Goal: Feedback & Contribution: Submit feedback/report problem

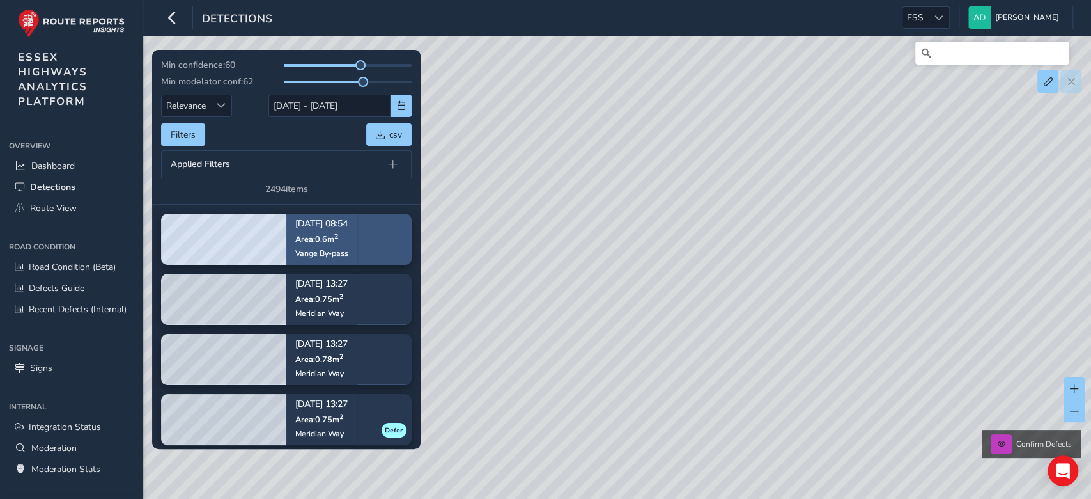
click at [318, 233] on span "Area: 0.6 m 2" at bounding box center [316, 238] width 43 height 11
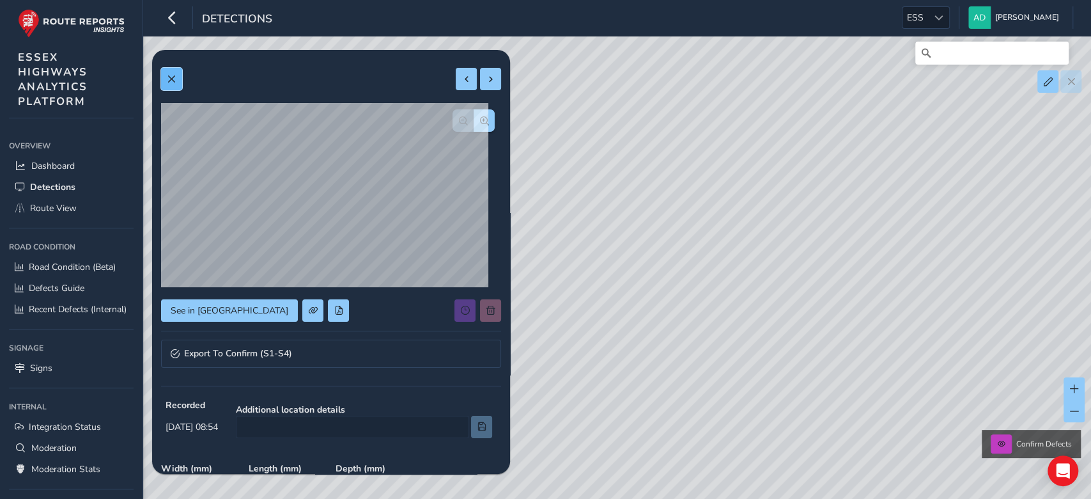
click at [170, 81] on span at bounding box center [171, 79] width 9 height 9
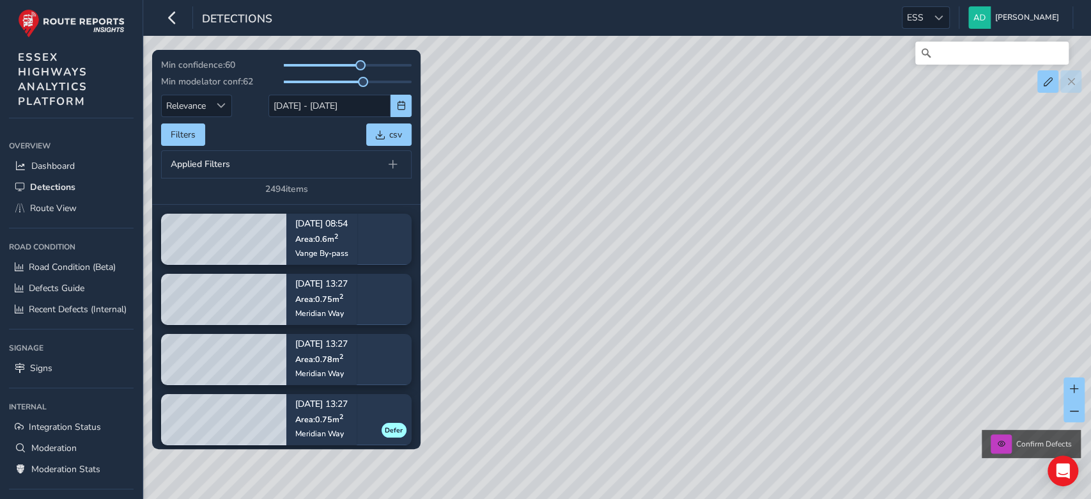
click at [268, 139] on div "Filters csv" at bounding box center [286, 134] width 251 height 22
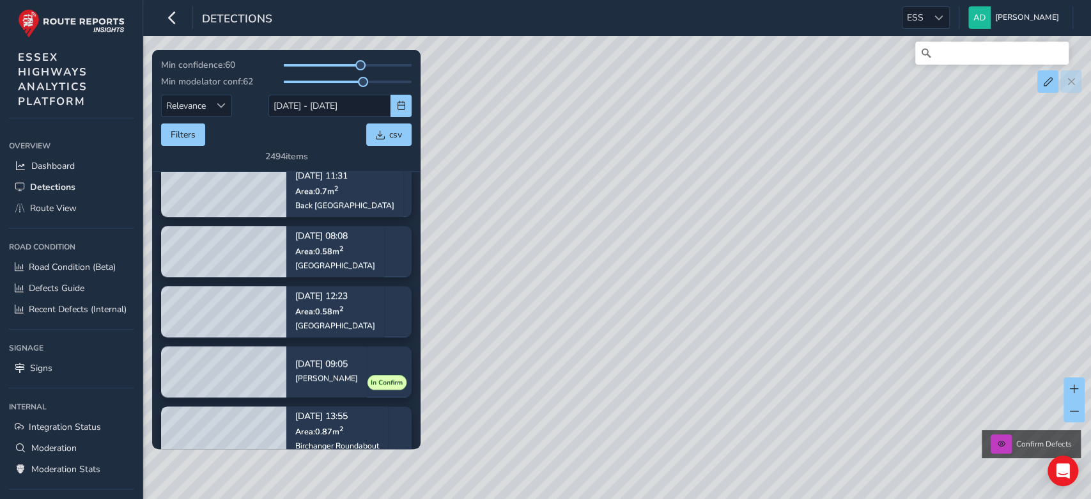
scroll to position [1159, 0]
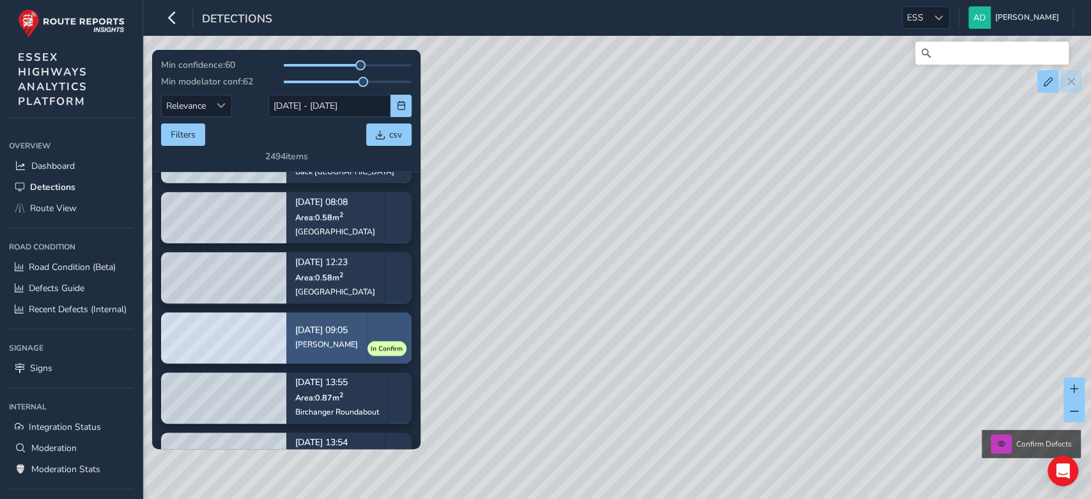
click at [351, 342] on div "Mary Lane North" at bounding box center [326, 344] width 63 height 10
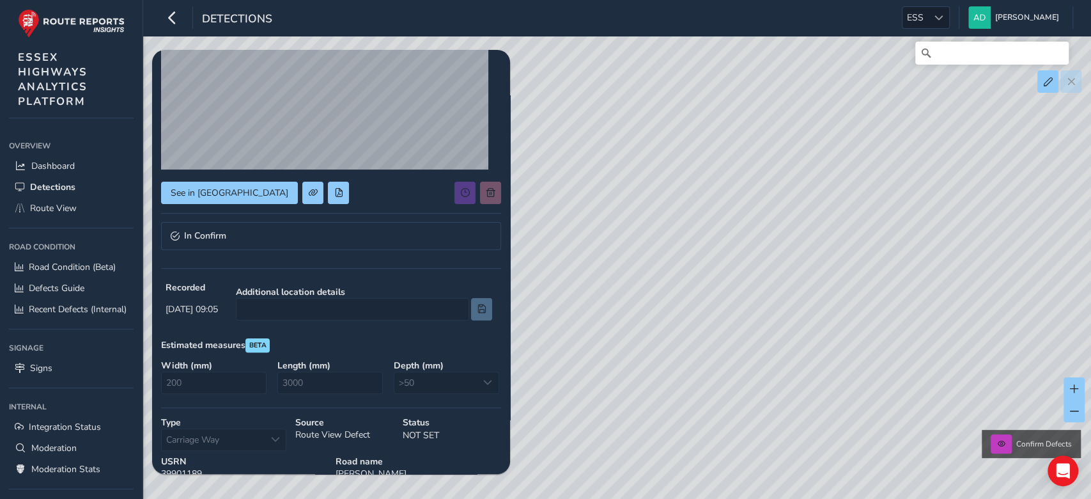
scroll to position [112, 0]
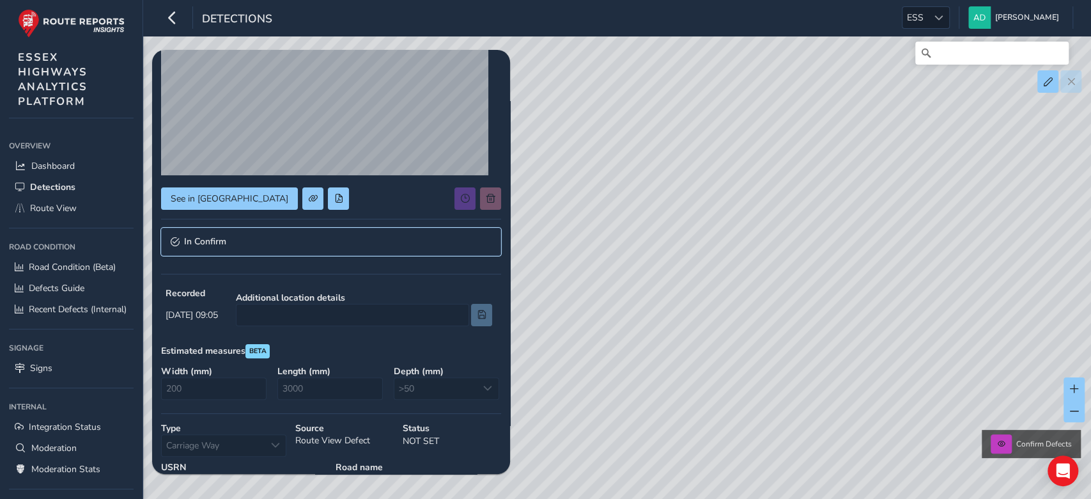
click at [208, 232] on link "In Confirm" at bounding box center [331, 242] width 340 height 28
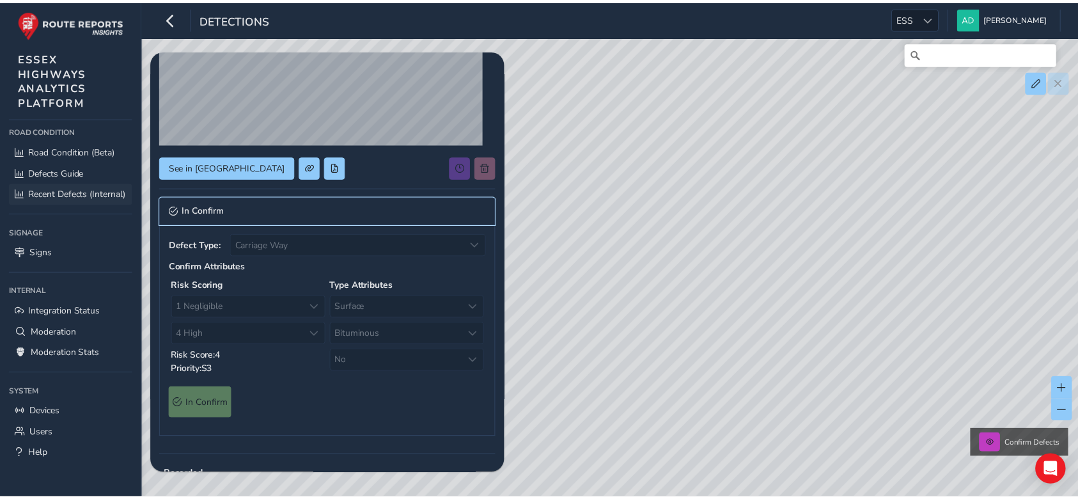
scroll to position [135, 0]
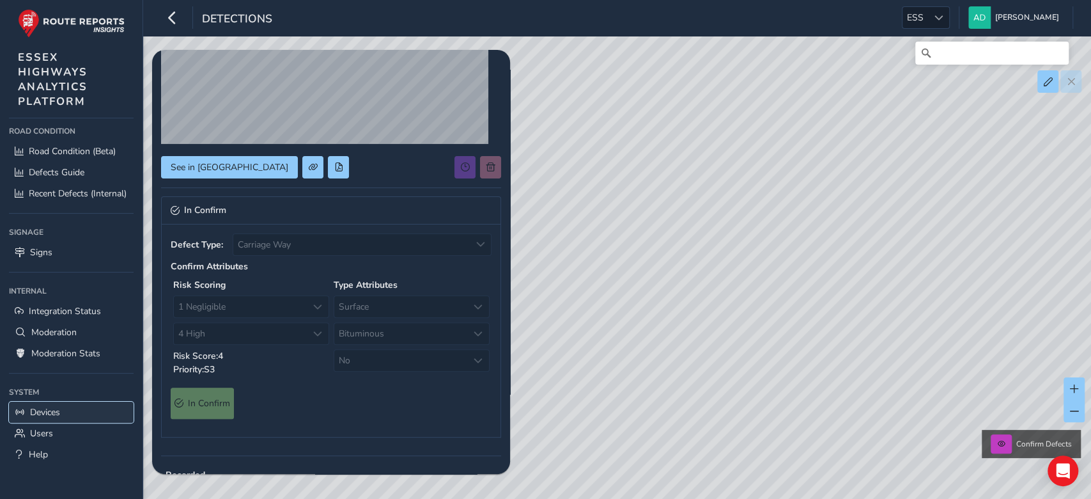
click at [33, 417] on span "Devices" at bounding box center [45, 412] width 30 height 12
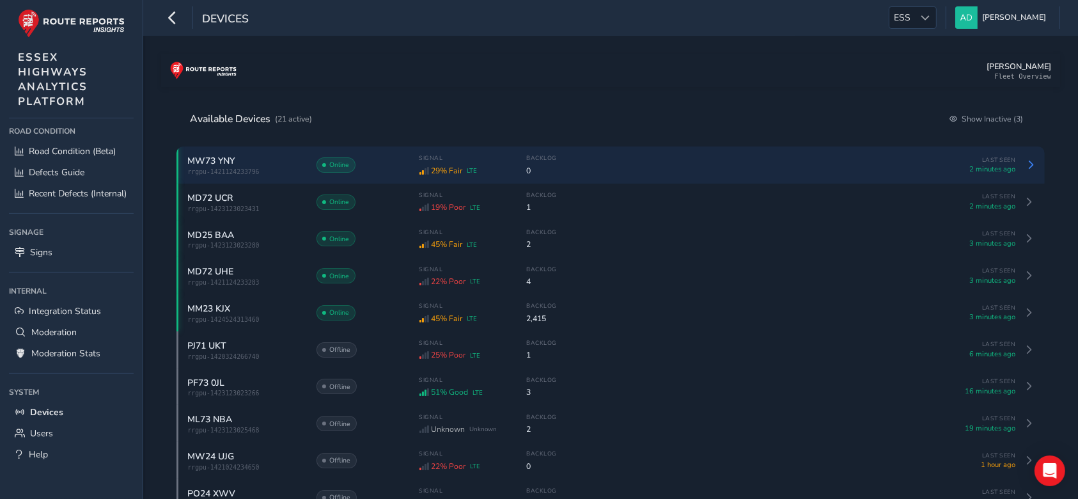
click at [264, 164] on div "MW73 YNY" at bounding box center [245, 161] width 115 height 12
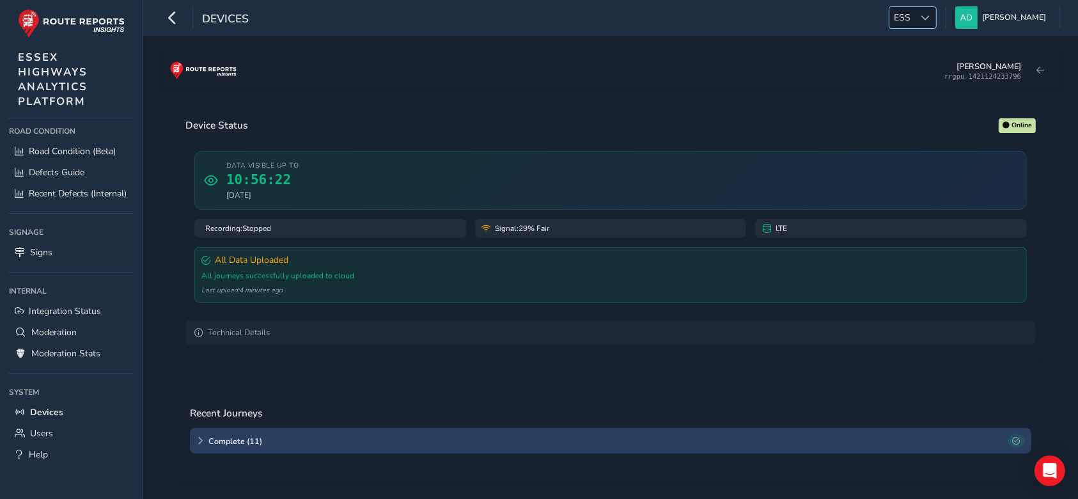
click at [915, 11] on span "ESS" at bounding box center [902, 17] width 26 height 21
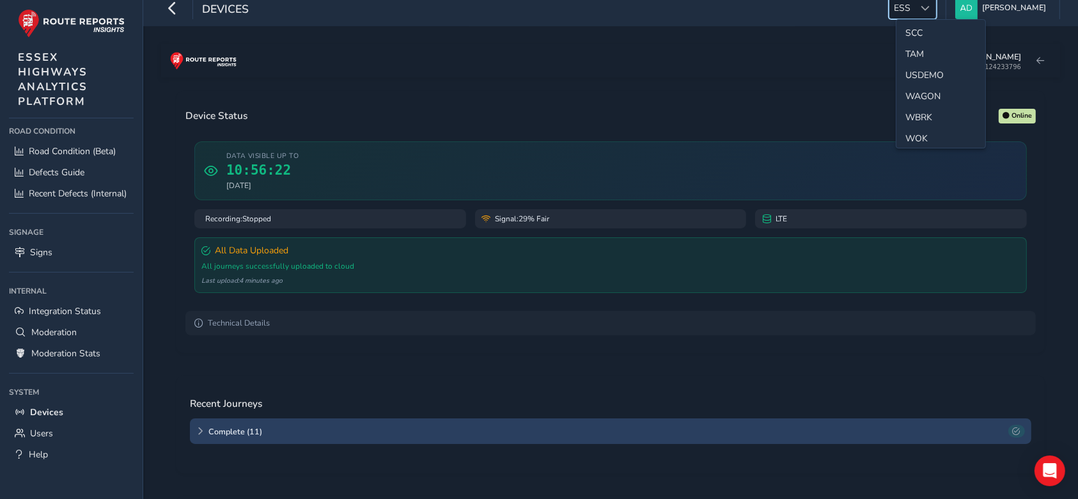
scroll to position [653, 0]
click at [916, 102] on li "WBRK" at bounding box center [940, 111] width 89 height 21
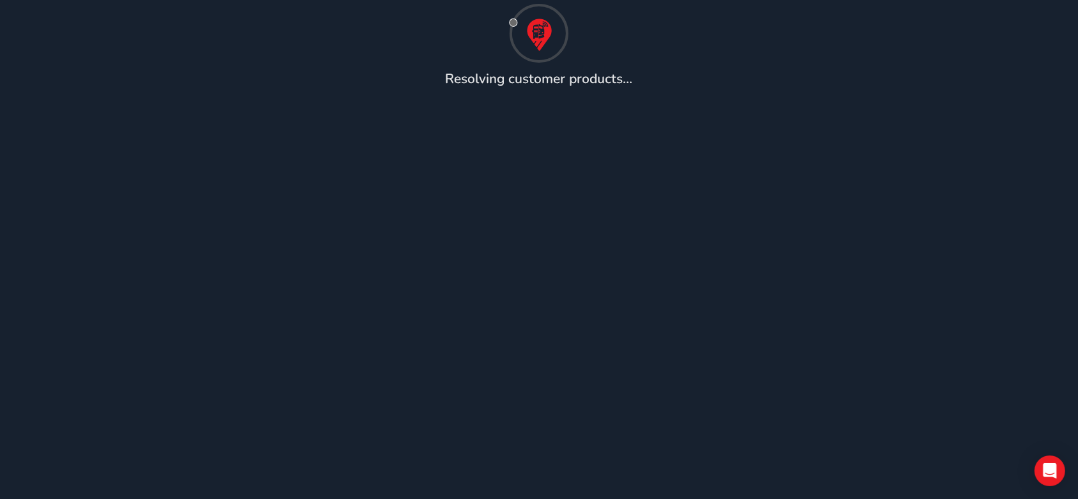
scroll to position [10, 0]
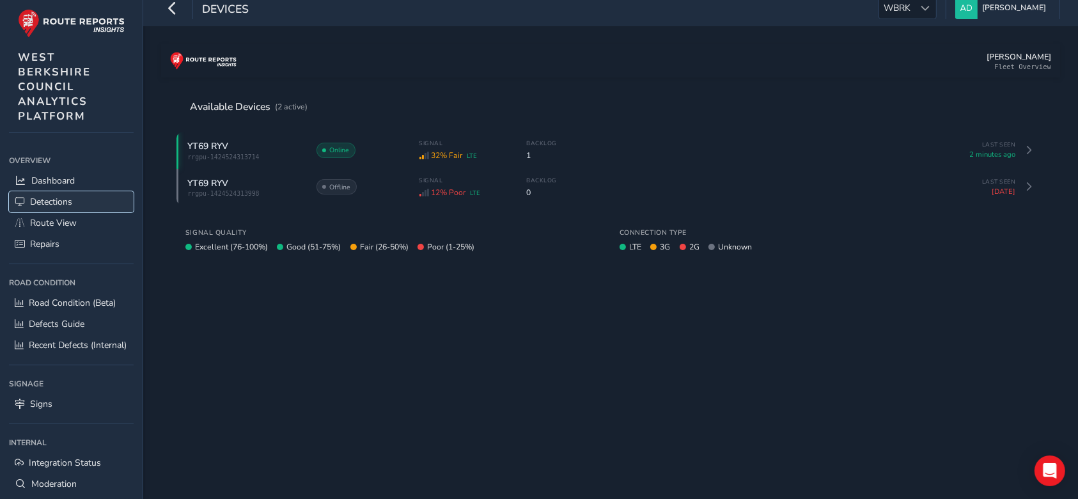
click at [64, 203] on span "Detections" at bounding box center [51, 202] width 42 height 12
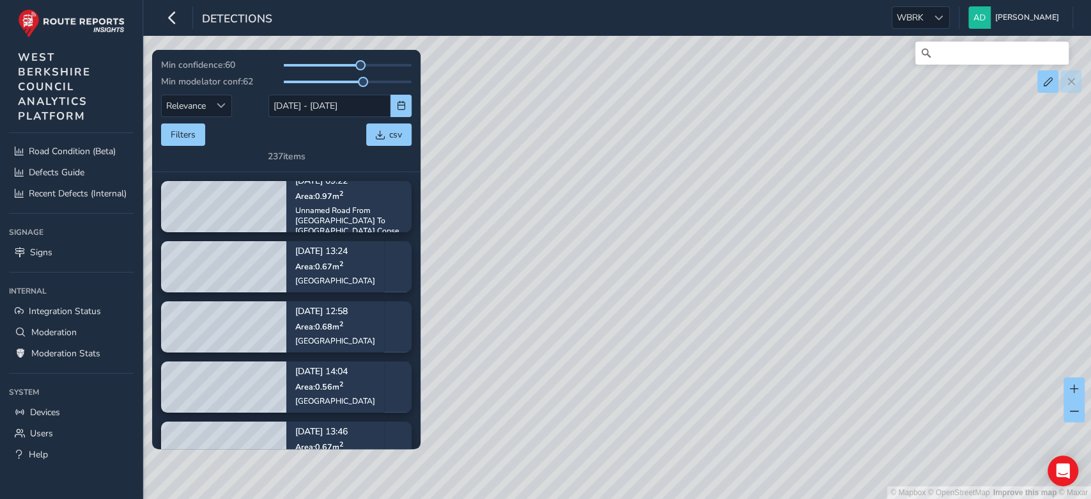
scroll to position [170, 0]
click at [192, 134] on button "Filters" at bounding box center [183, 134] width 44 height 22
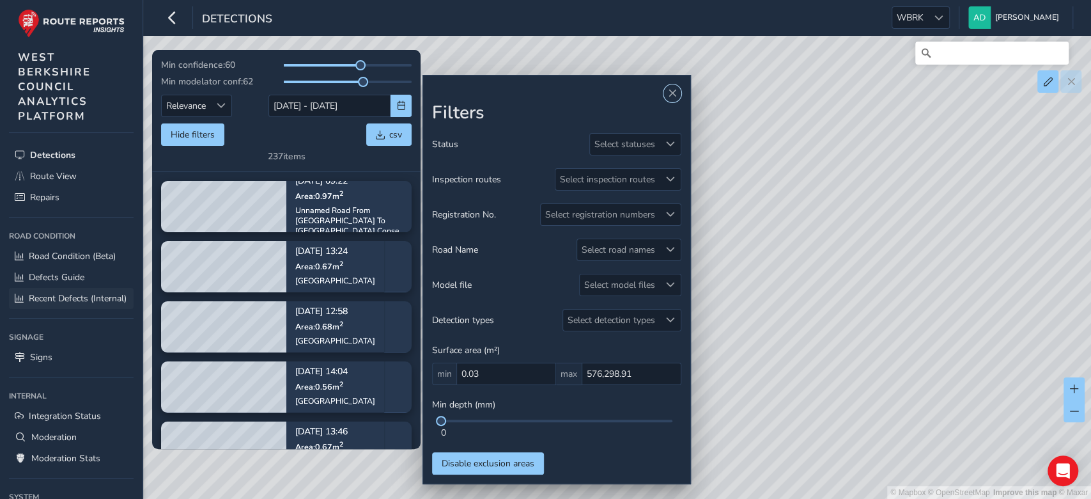
scroll to position [45, 0]
click at [49, 158] on span "Detections" at bounding box center [52, 156] width 45 height 12
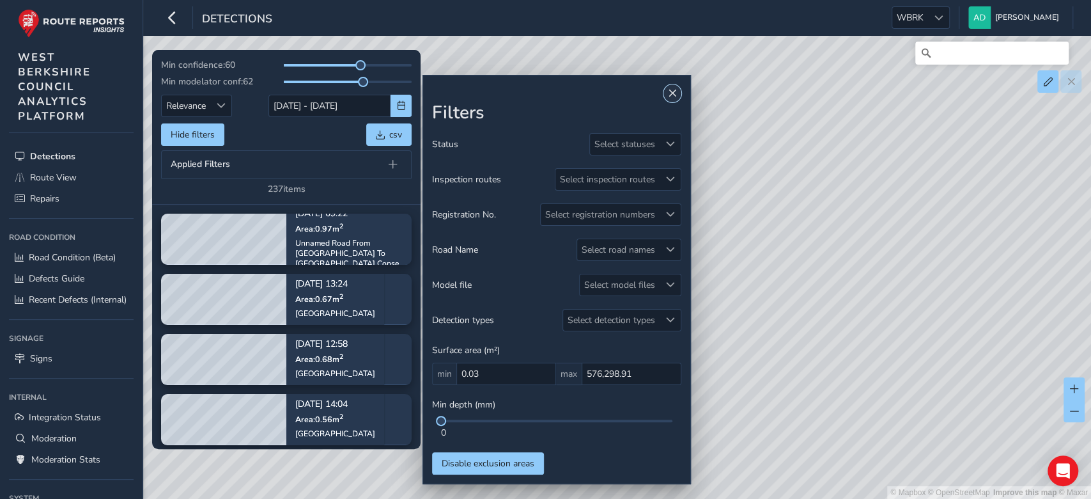
click at [671, 93] on span "Close" at bounding box center [672, 93] width 9 height 9
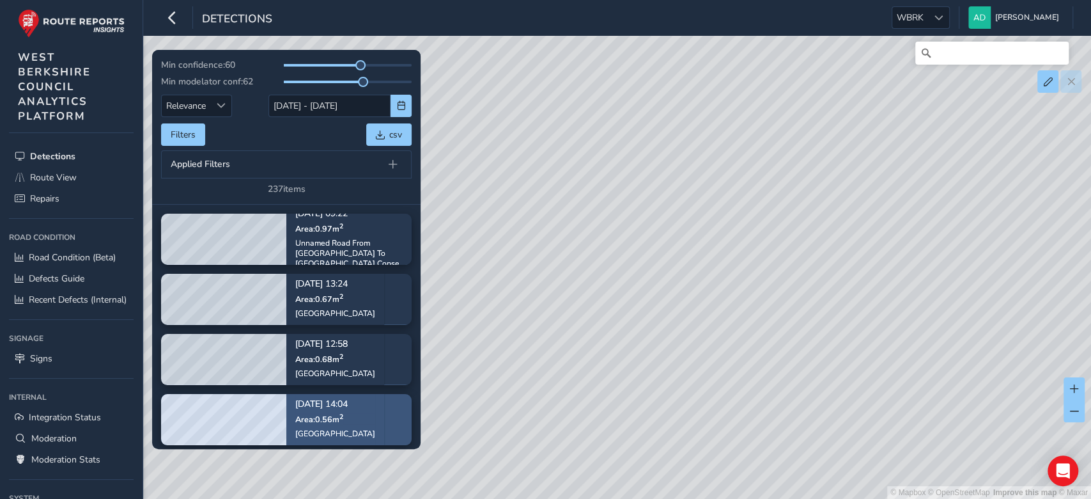
click at [325, 420] on span "Area: 0.56 m 2" at bounding box center [319, 419] width 48 height 11
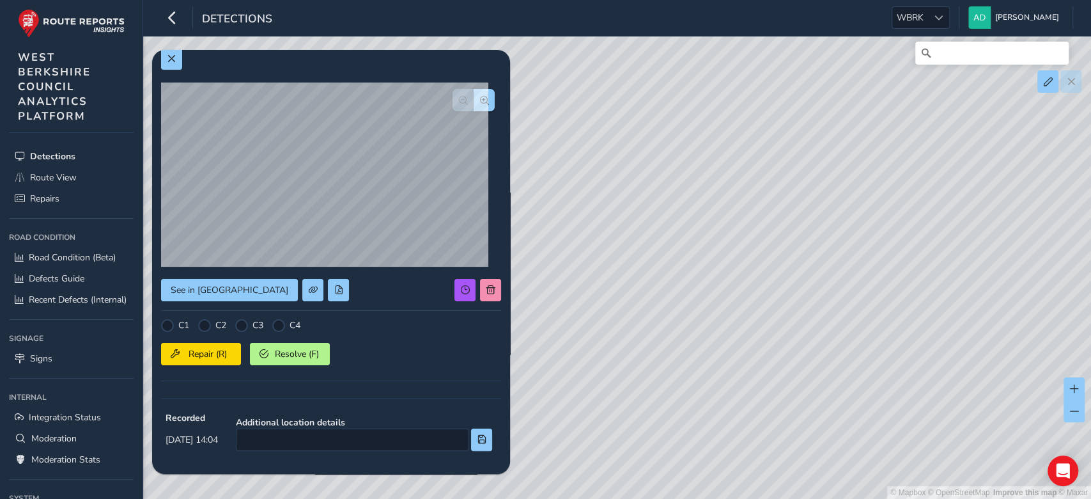
scroll to position [49, 0]
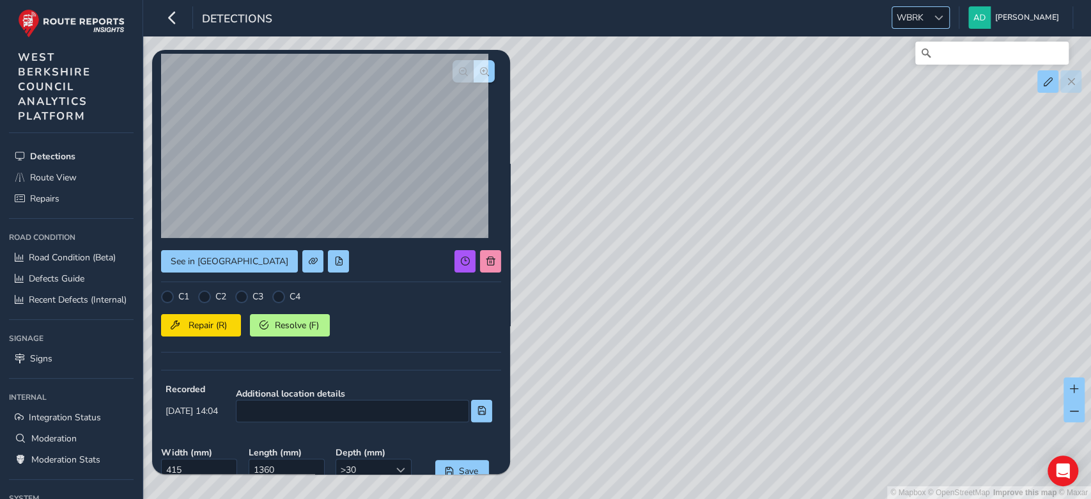
click at [936, 13] on div at bounding box center [938, 17] width 21 height 21
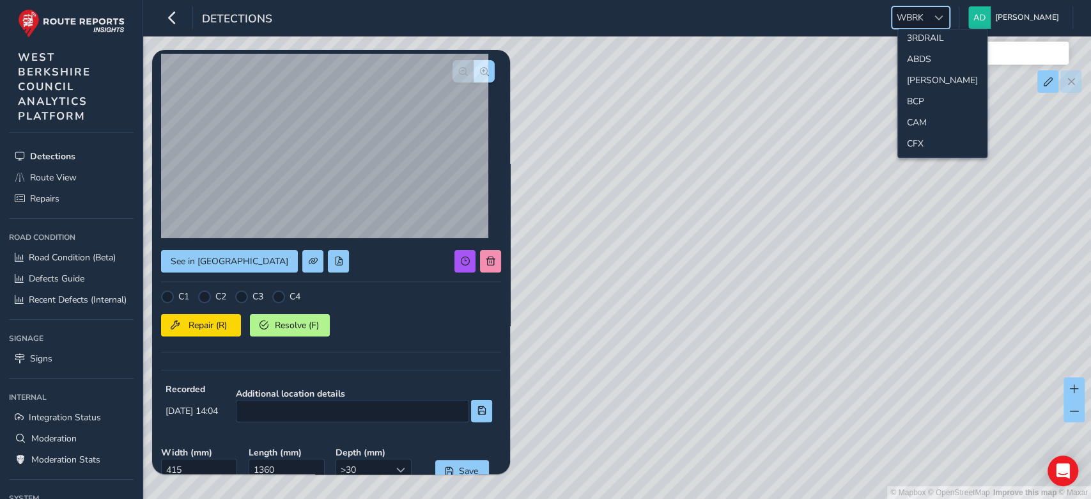
scroll to position [0, 0]
click at [925, 100] on li "BCP" at bounding box center [942, 107] width 89 height 21
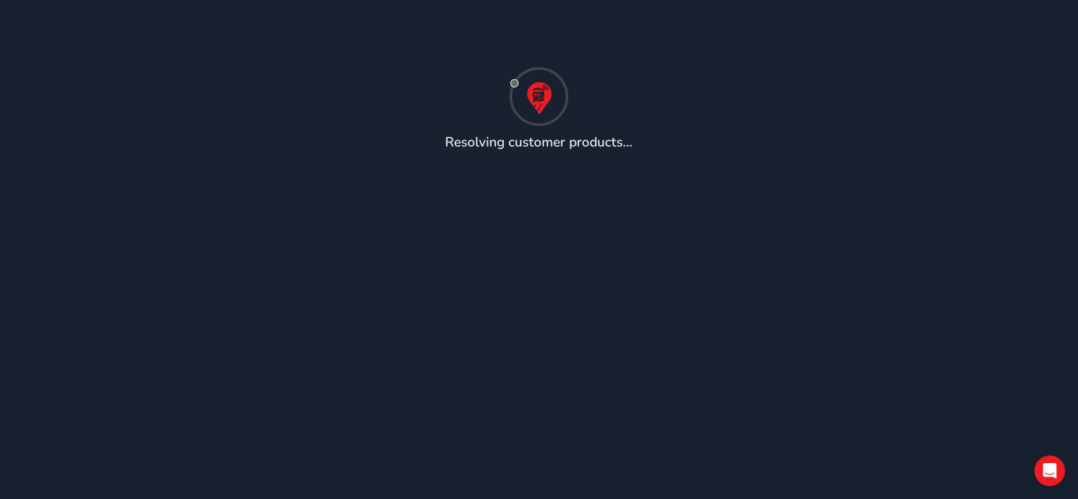
scroll to position [46, 0]
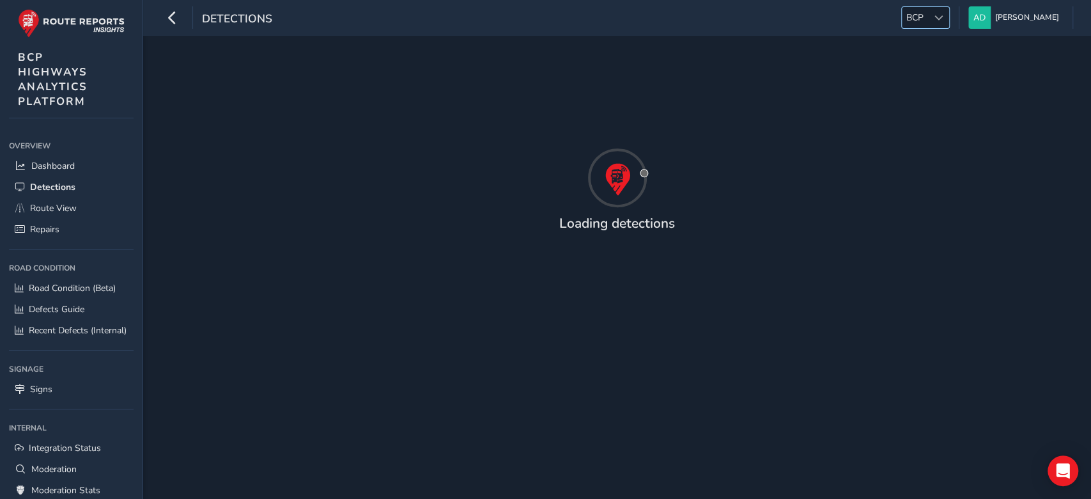
click at [936, 13] on div at bounding box center [938, 17] width 21 height 21
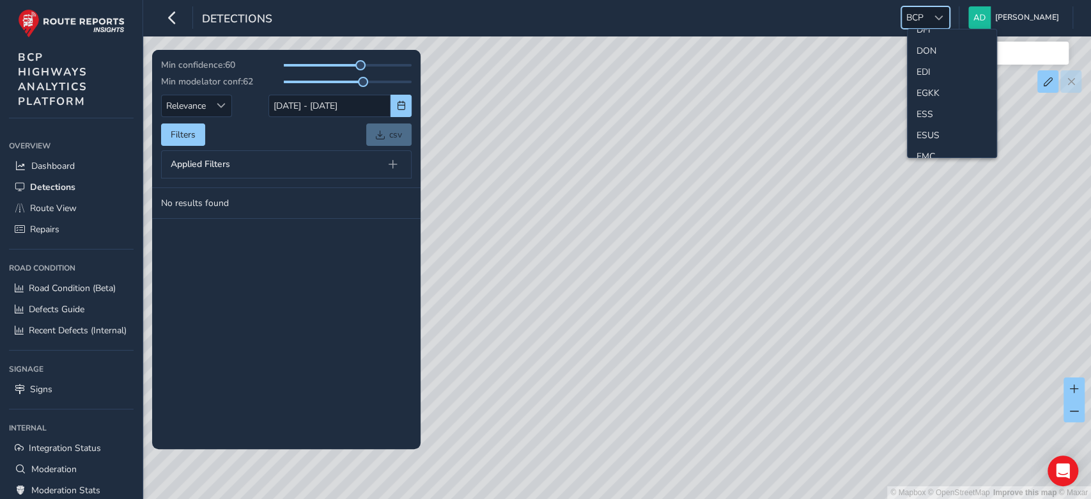
scroll to position [143, 0]
click at [926, 112] on li "ESS" at bounding box center [952, 112] width 89 height 21
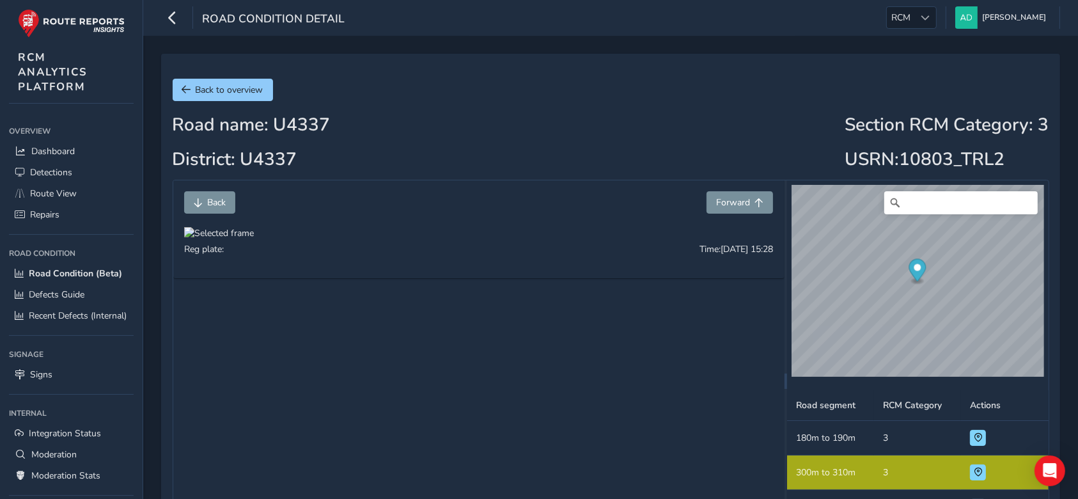
scroll to position [1, 0]
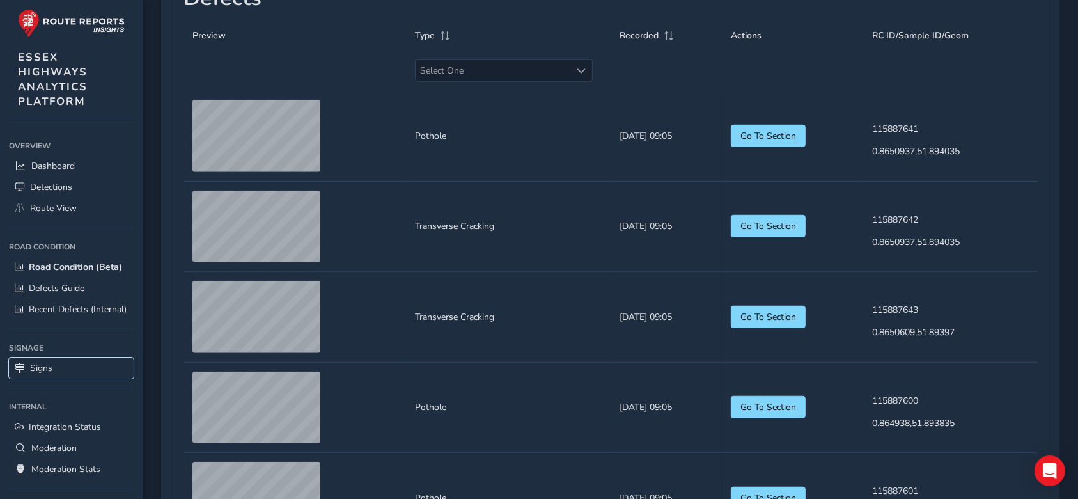
scroll to position [858, 0]
click at [59, 261] on link "Road Condition (Beta)" at bounding box center [71, 266] width 125 height 21
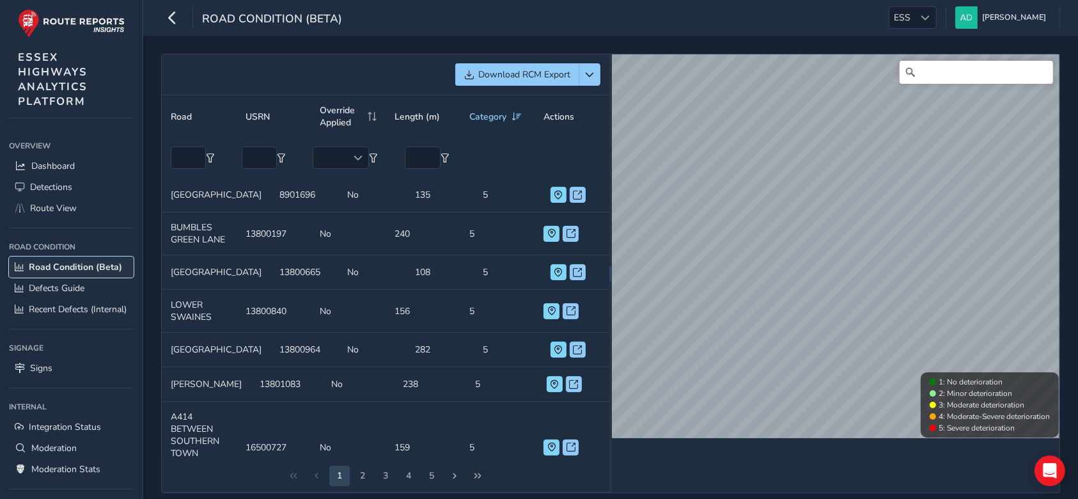
click at [51, 270] on span "Road Condition (Beta)" at bounding box center [75, 267] width 93 height 12
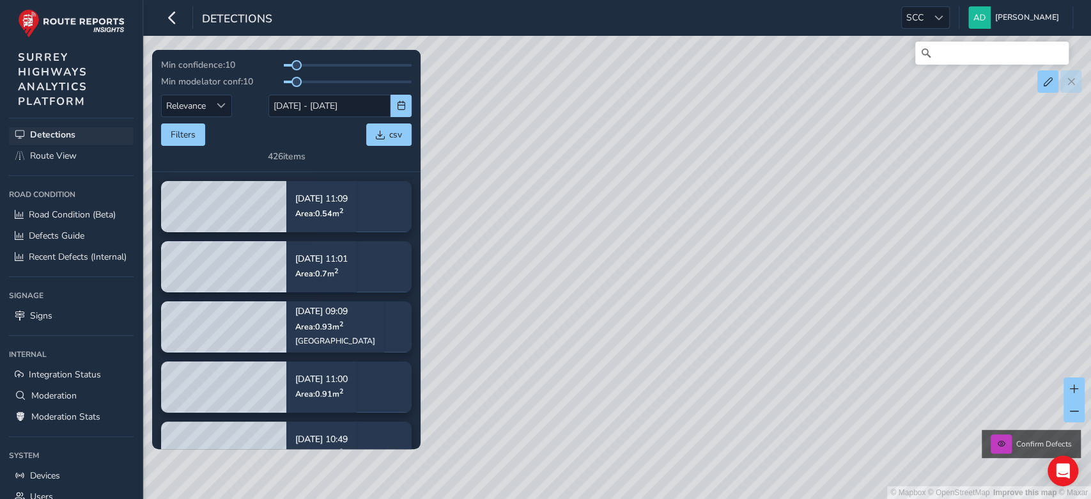
scroll to position [44, 0]
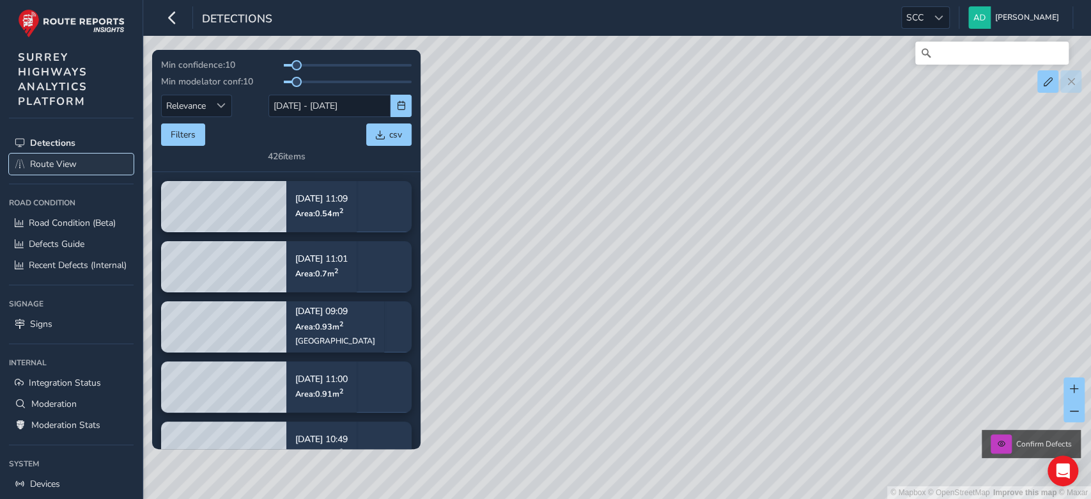
click at [58, 167] on span "Route View" at bounding box center [53, 164] width 47 height 12
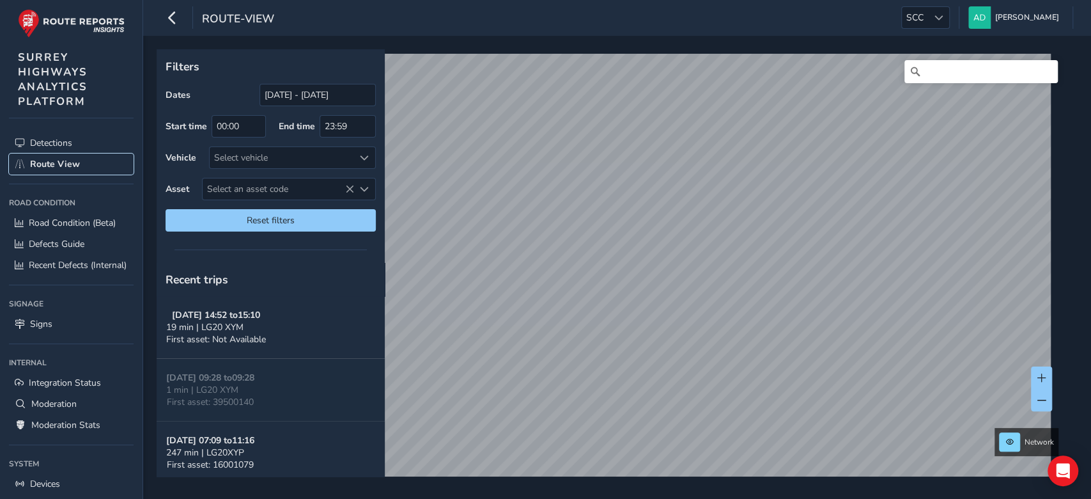
scroll to position [151, 0]
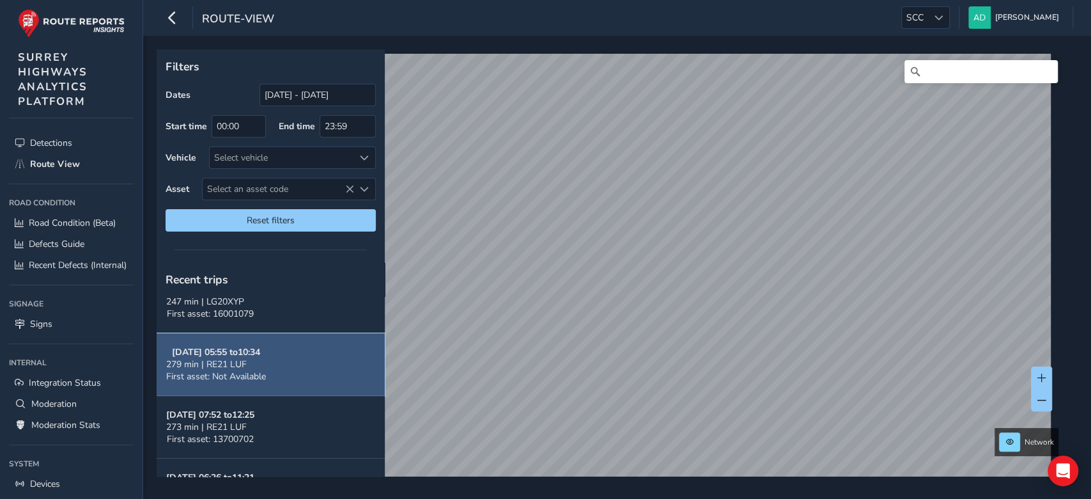
click at [258, 369] on div "279 min | RE21 LUF" at bounding box center [216, 364] width 100 height 12
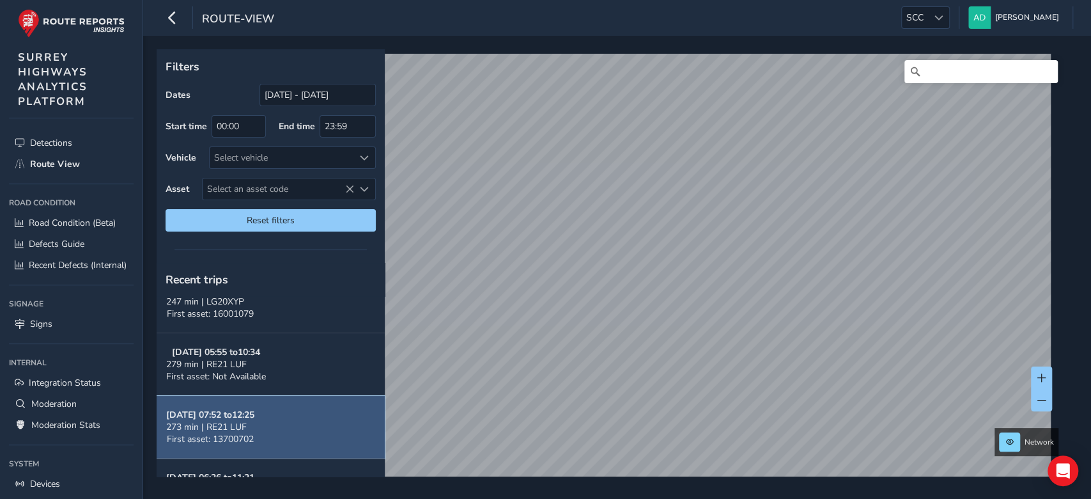
click at [254, 421] on strong "Sep 29, 07:52 to 12:25" at bounding box center [210, 414] width 88 height 12
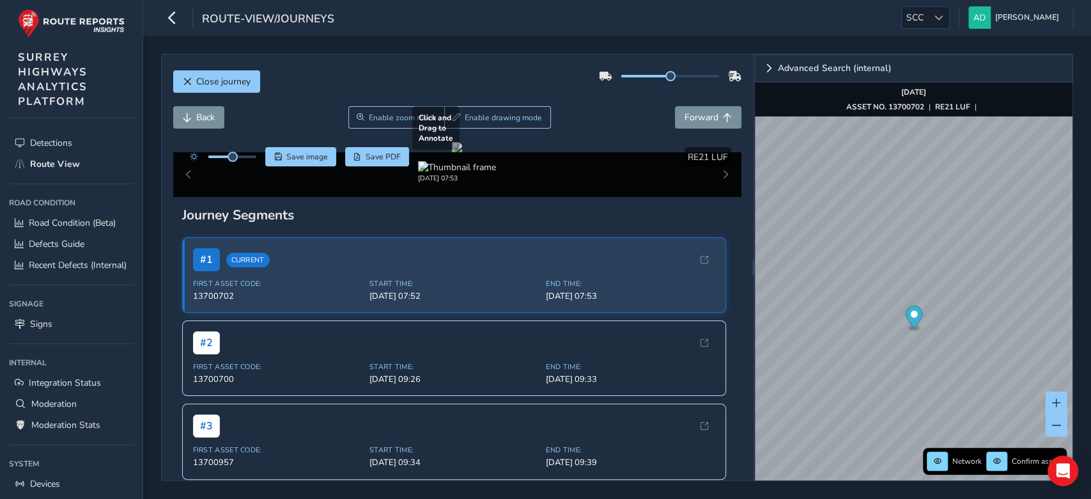
click at [462, 152] on div at bounding box center [457, 147] width 10 height 10
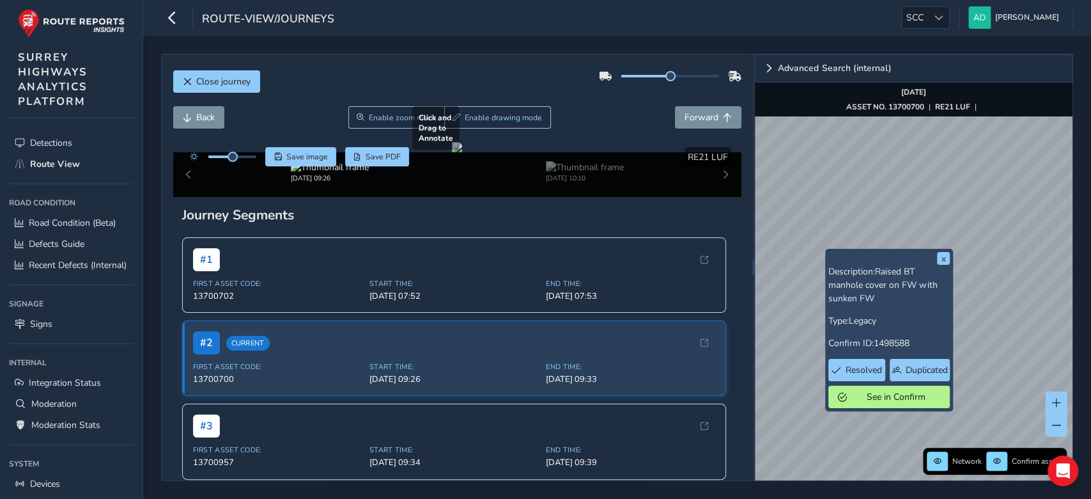
click at [462, 152] on div at bounding box center [457, 147] width 10 height 10
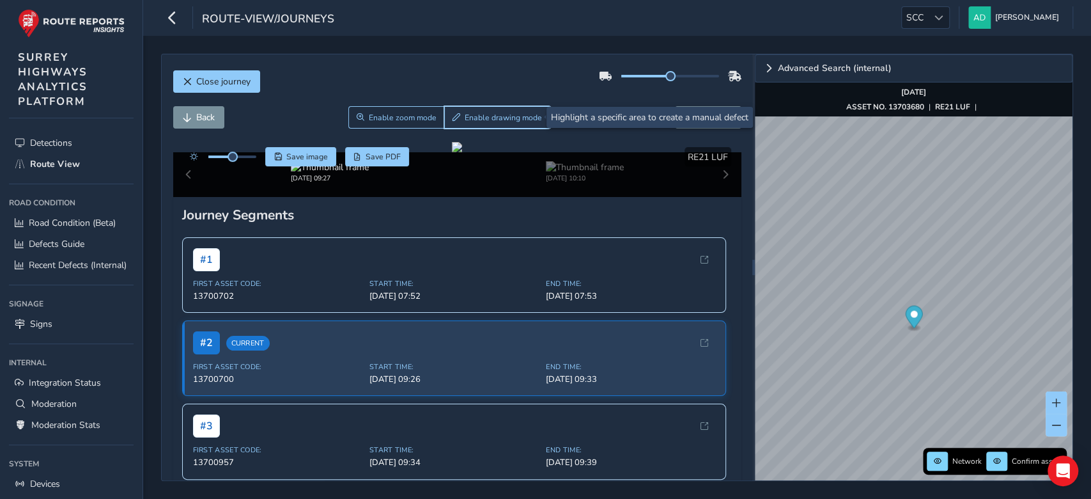
click at [488, 112] on span "Enable drawing mode" at bounding box center [503, 117] width 77 height 10
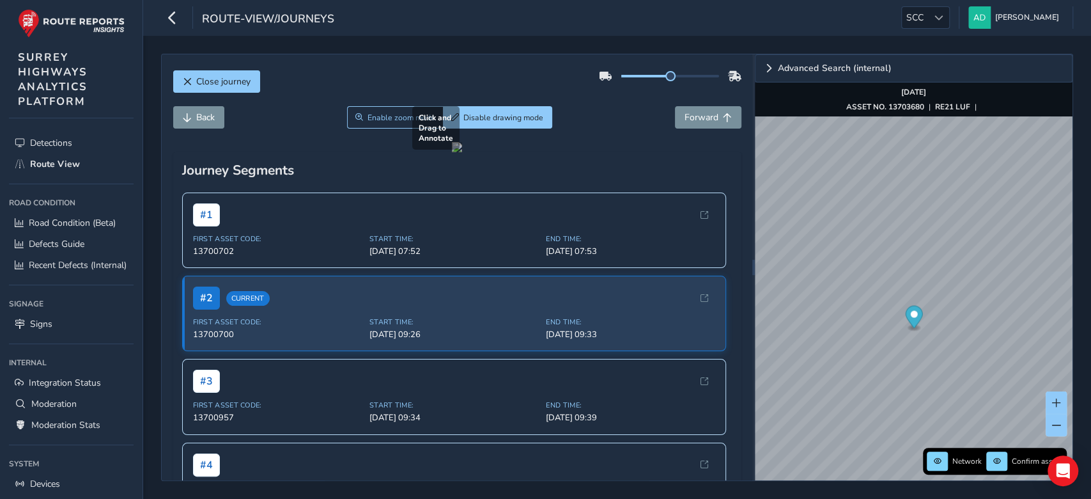
drag, startPoint x: 412, startPoint y: 196, endPoint x: 511, endPoint y: 259, distance: 117.0
click at [462, 152] on div at bounding box center [457, 147] width 10 height 10
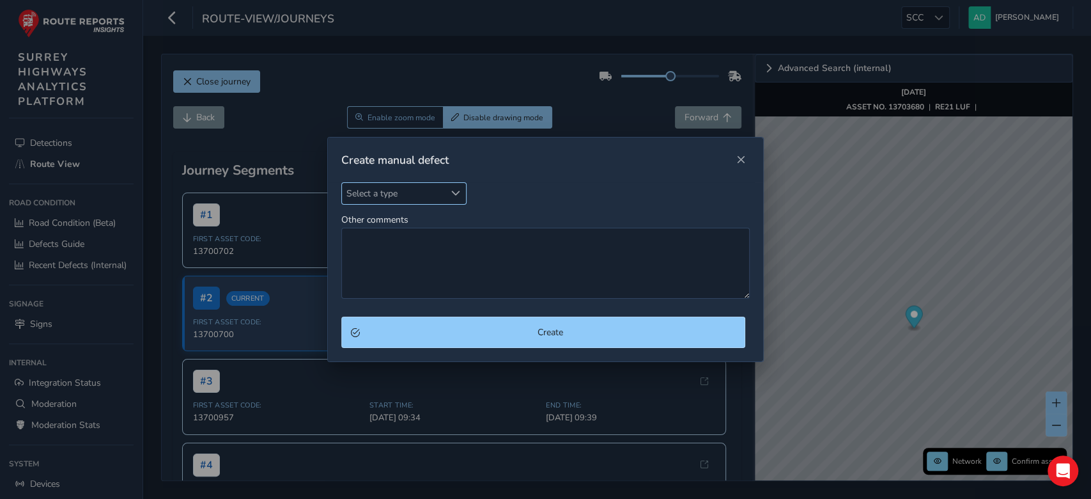
click at [429, 193] on span "Select a type" at bounding box center [393, 193] width 103 height 21
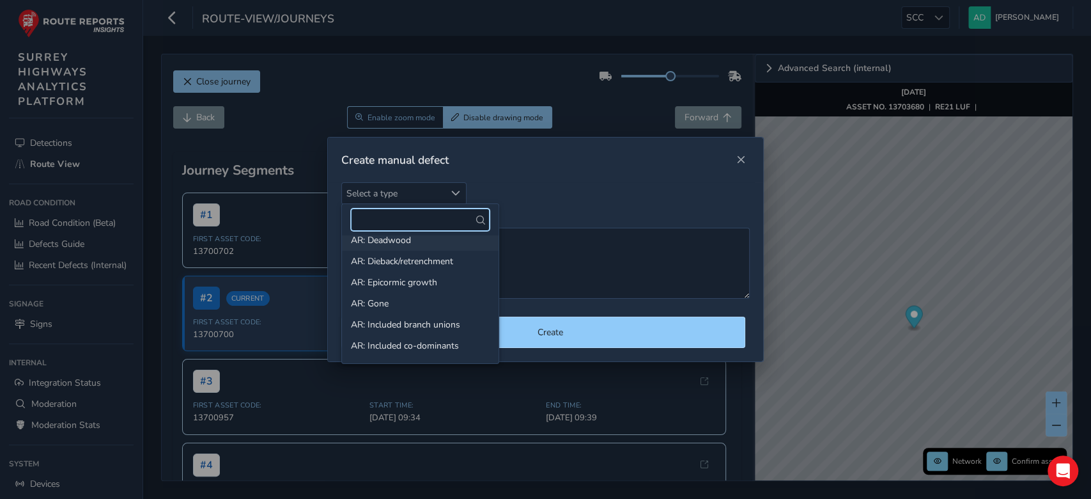
scroll to position [187, 0]
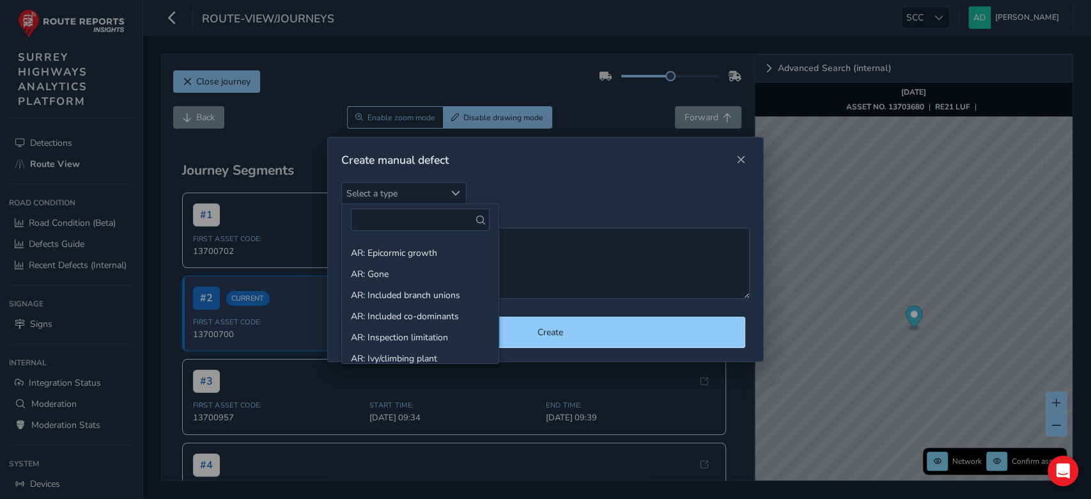
click at [585, 166] on div "Create manual defect" at bounding box center [545, 159] width 435 height 45
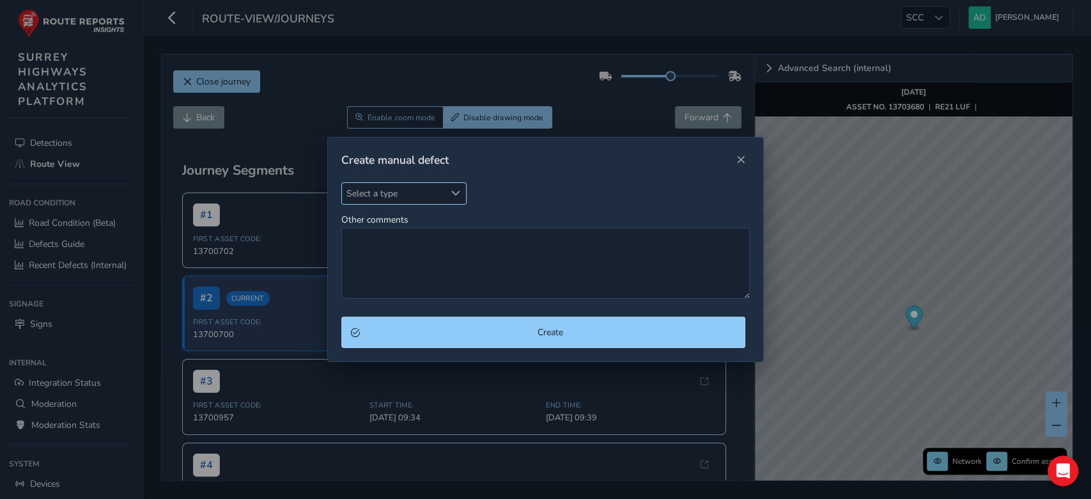
click at [380, 198] on span "Select a type" at bounding box center [393, 193] width 103 height 21
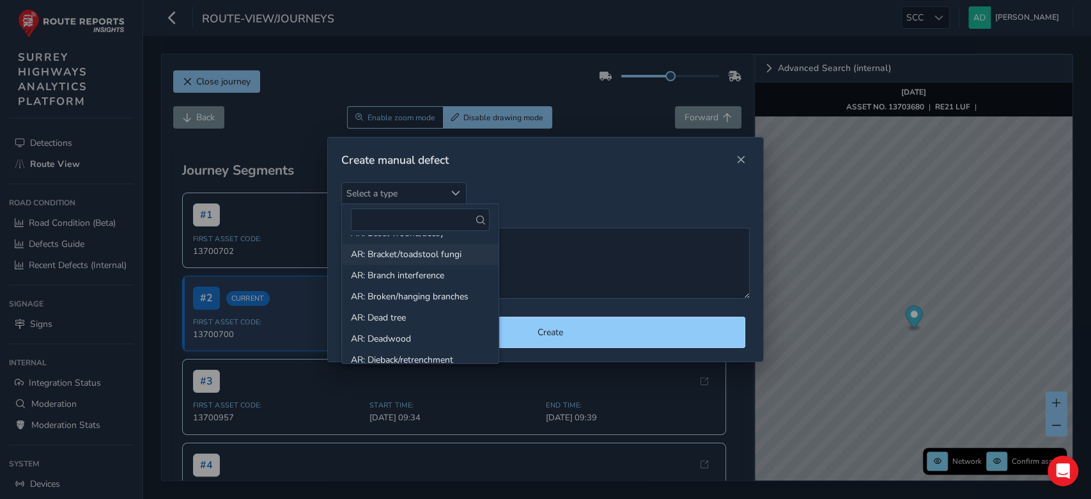
scroll to position [62, 0]
click at [708, 166] on div "Create manual defect" at bounding box center [545, 159] width 435 height 45
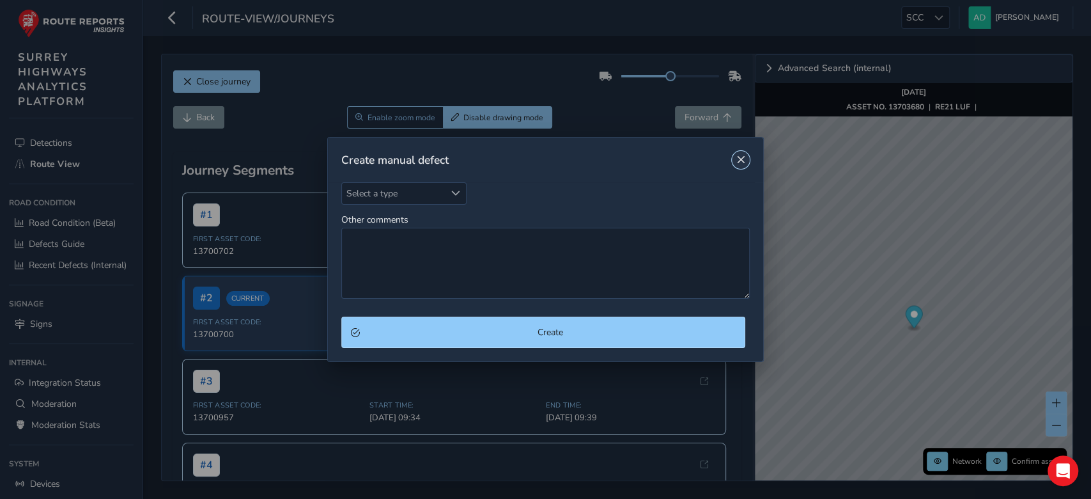
click at [738, 156] on span "Close" at bounding box center [740, 159] width 9 height 9
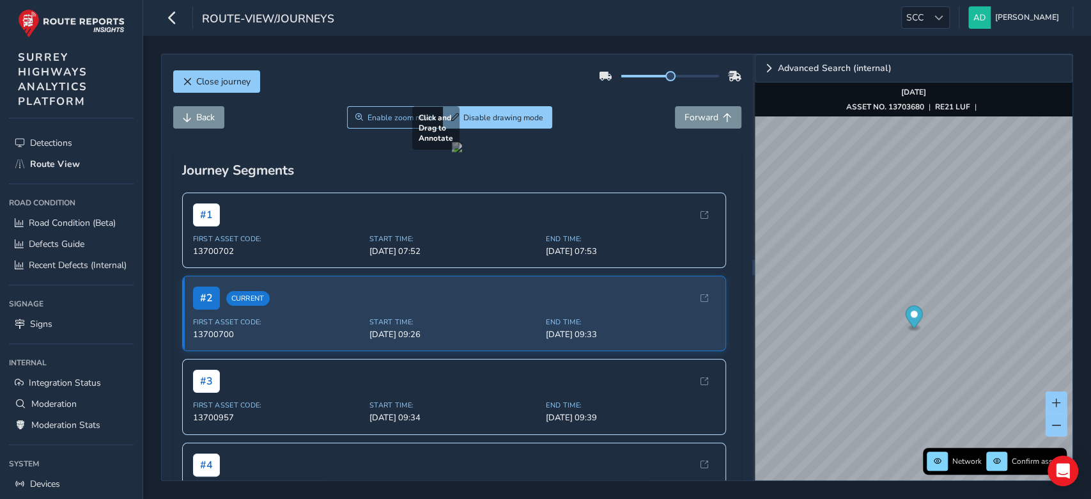
drag, startPoint x: 414, startPoint y: 162, endPoint x: 490, endPoint y: 215, distance: 92.7
click at [462, 152] on div at bounding box center [457, 147] width 10 height 10
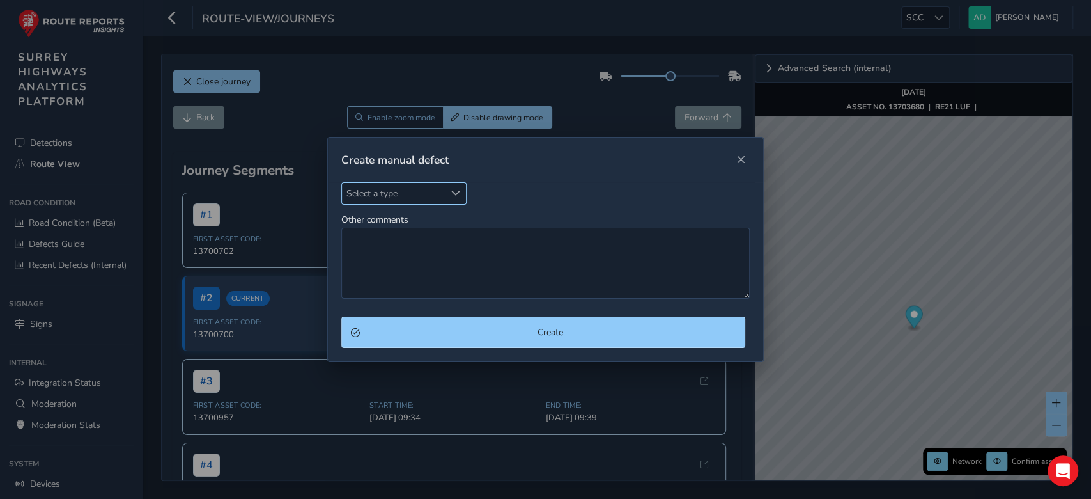
click at [409, 196] on span "Select a type" at bounding box center [393, 193] width 103 height 21
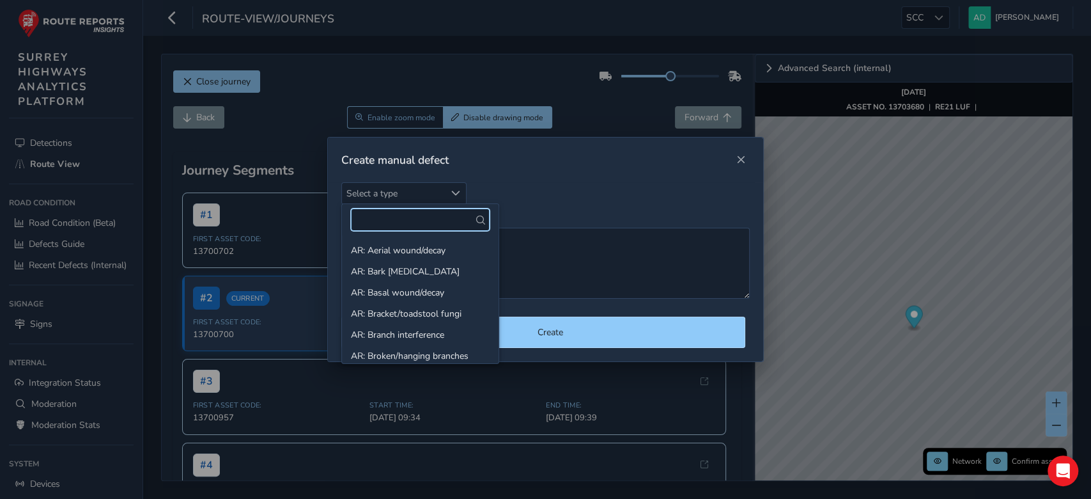
type input "s"
type input "br"
click at [425, 264] on li "AR: Branch interference" at bounding box center [417, 271] width 151 height 21
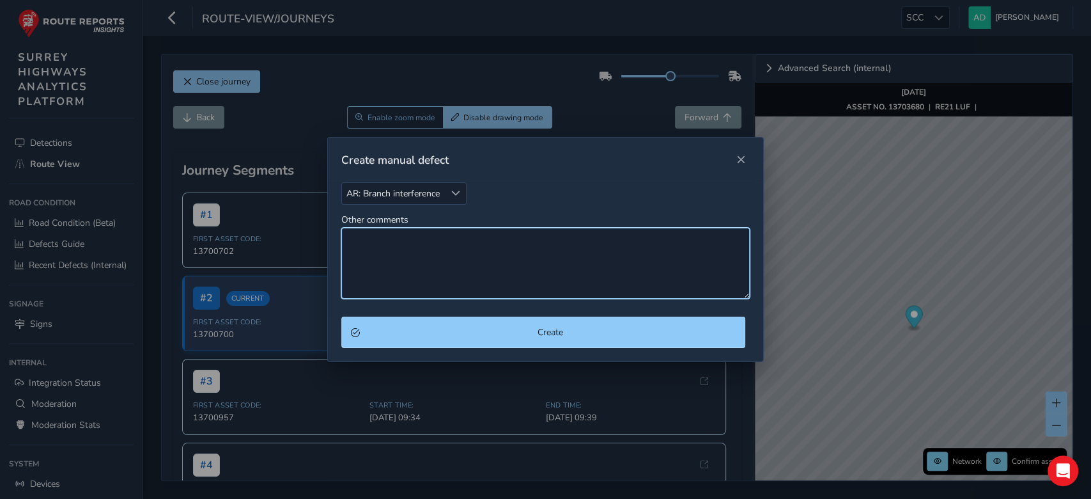
click at [433, 264] on textarea "Other comments" at bounding box center [545, 263] width 408 height 71
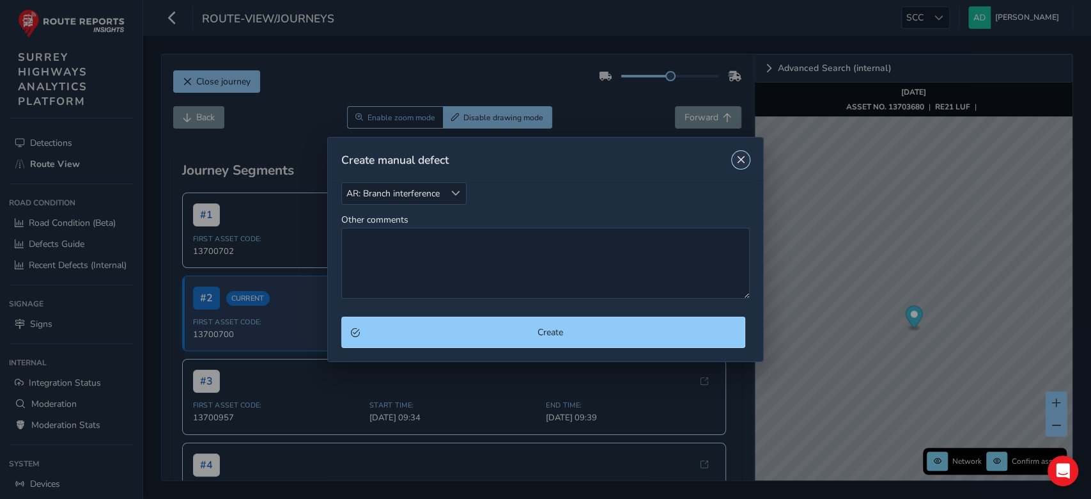
click at [737, 159] on span "Close" at bounding box center [740, 159] width 9 height 9
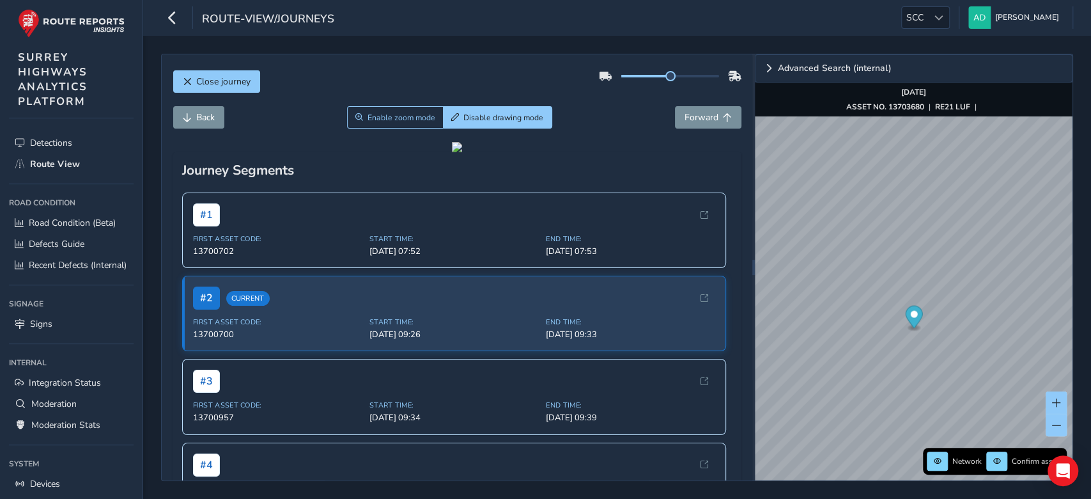
click at [945, 4] on div "route-view/journeys SCC SCC Andy Donaghue Colour Scheme: Dark Dim Light Logout" at bounding box center [617, 18] width 948 height 36
click at [944, 8] on div at bounding box center [938, 17] width 21 height 21
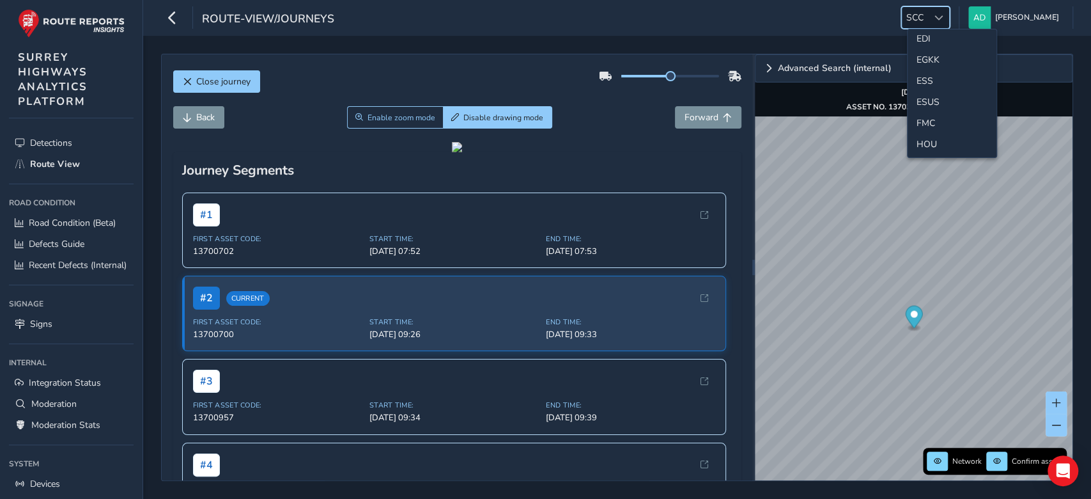
scroll to position [174, 0]
click at [939, 84] on li "ESS" at bounding box center [952, 81] width 89 height 21
